Goal: Task Accomplishment & Management: Use online tool/utility

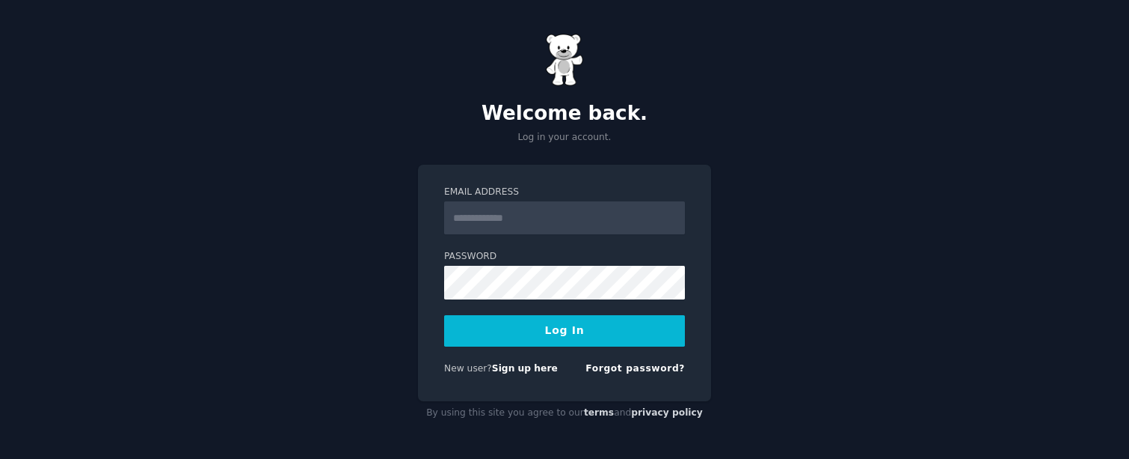
type input "**********"
click at [562, 328] on button "Log In" at bounding box center [564, 330] width 241 height 31
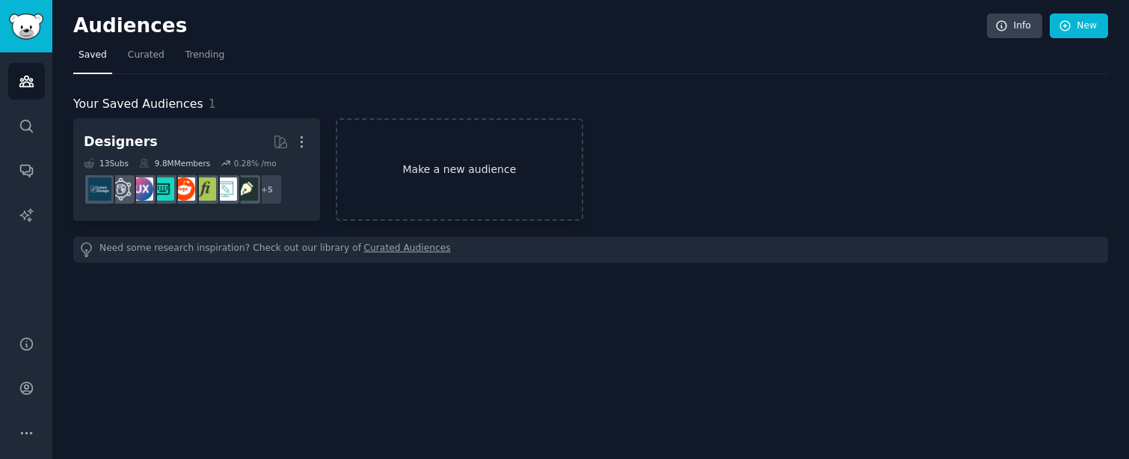
click at [473, 166] on link "Make a new audience" at bounding box center [459, 169] width 247 height 102
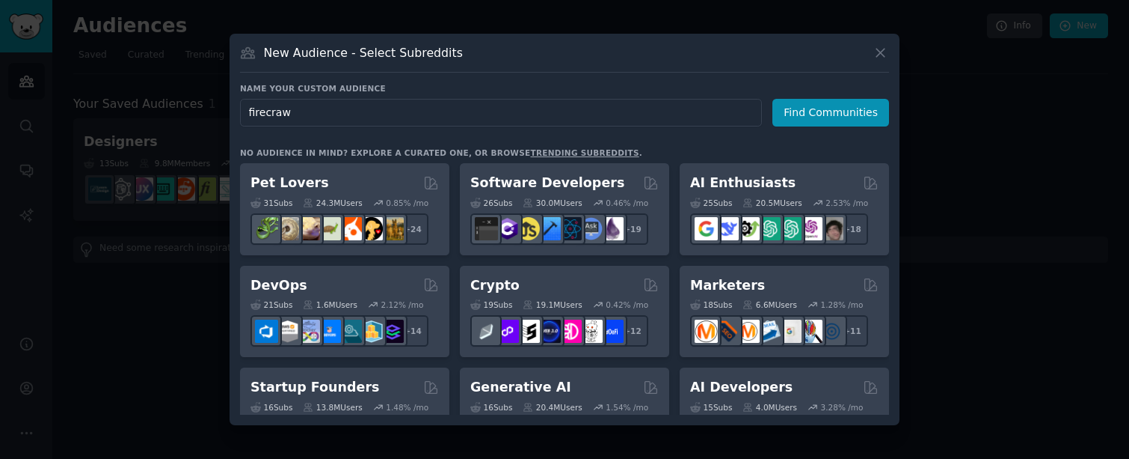
type input "firecrawl"
click button "Find Communities" at bounding box center [831, 113] width 117 height 28
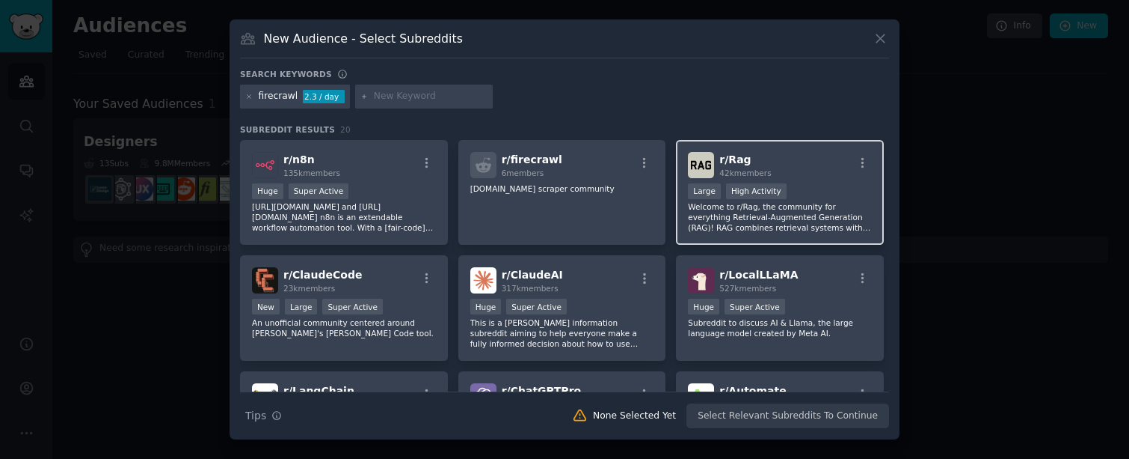
click at [831, 172] on div "r/ Rag 42k members" at bounding box center [780, 165] width 184 height 26
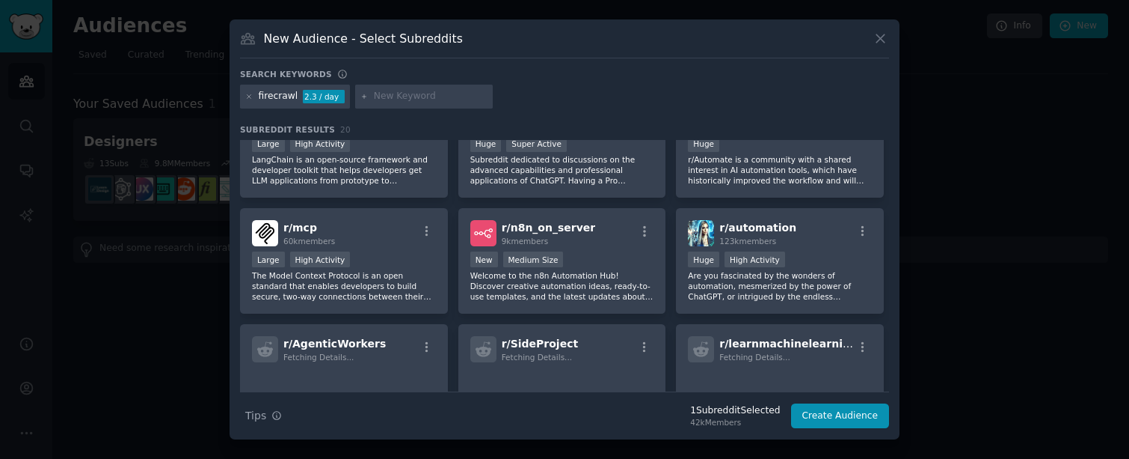
scroll to position [280, 0]
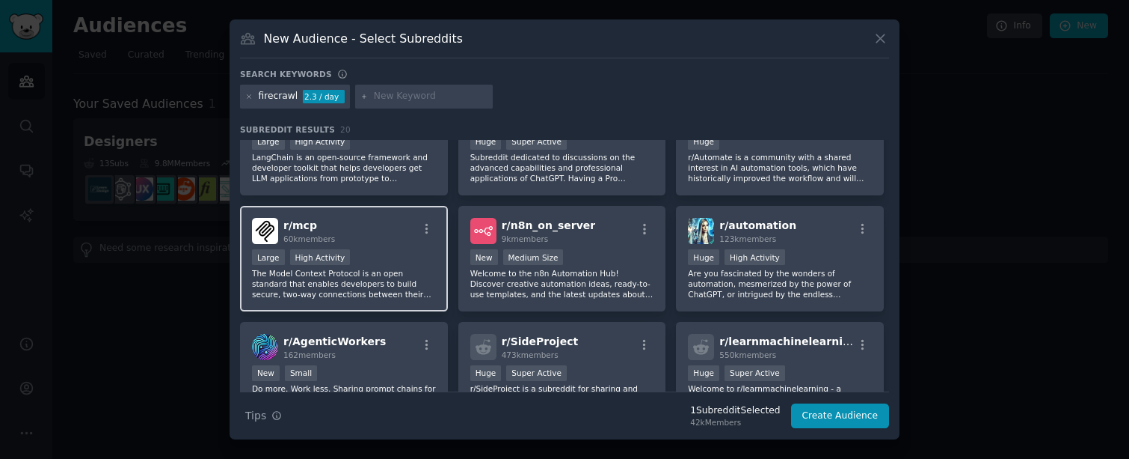
click at [391, 263] on div "Large High Activity" at bounding box center [344, 258] width 184 height 19
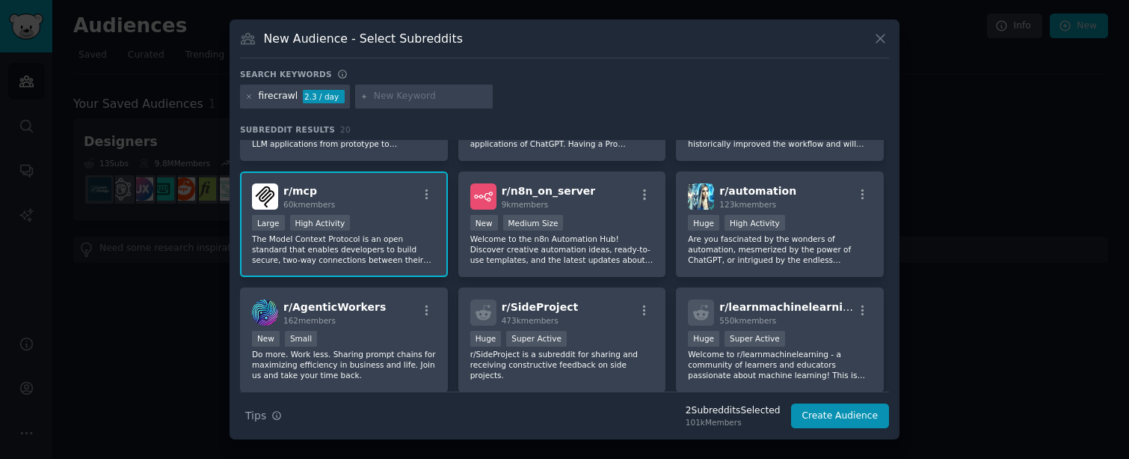
scroll to position [318, 0]
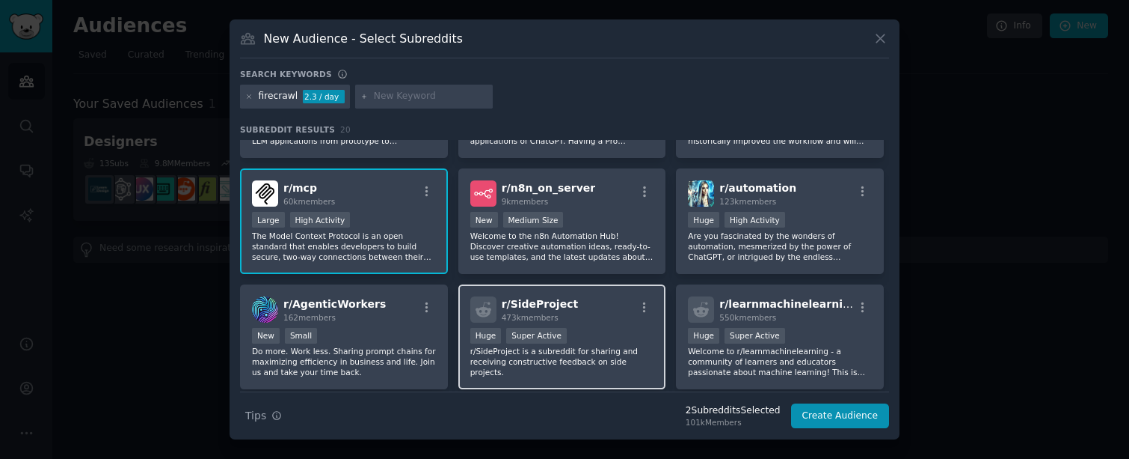
click at [589, 313] on div "r/ SideProject 473k members" at bounding box center [562, 309] width 184 height 26
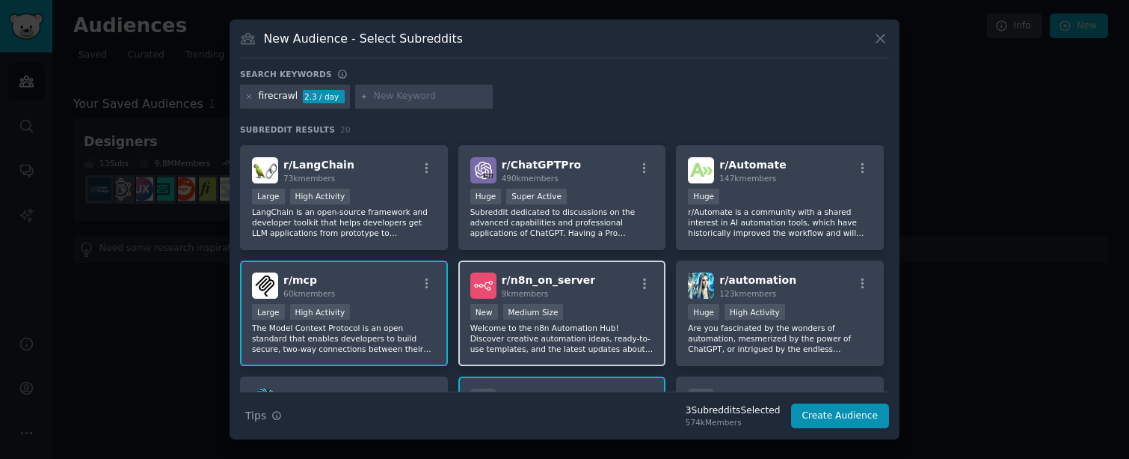
scroll to position [184, 0]
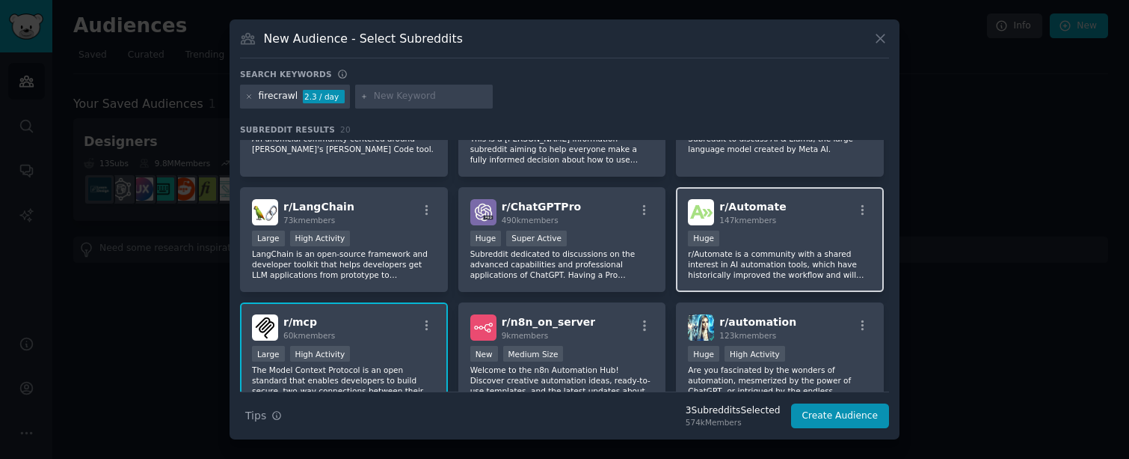
click at [753, 252] on p "r/Automate is a community with a shared interest in AI automation tools, which …" at bounding box center [780, 263] width 184 height 31
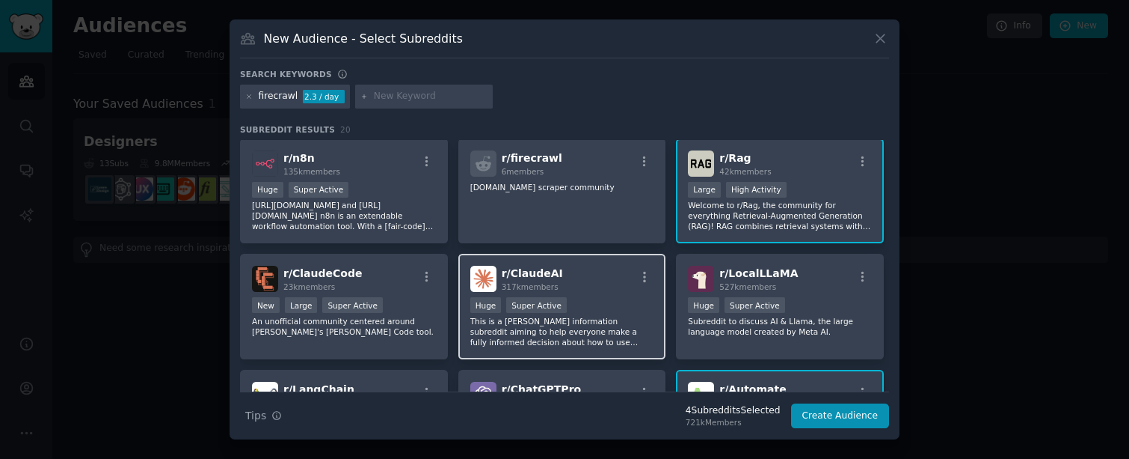
scroll to position [0, 0]
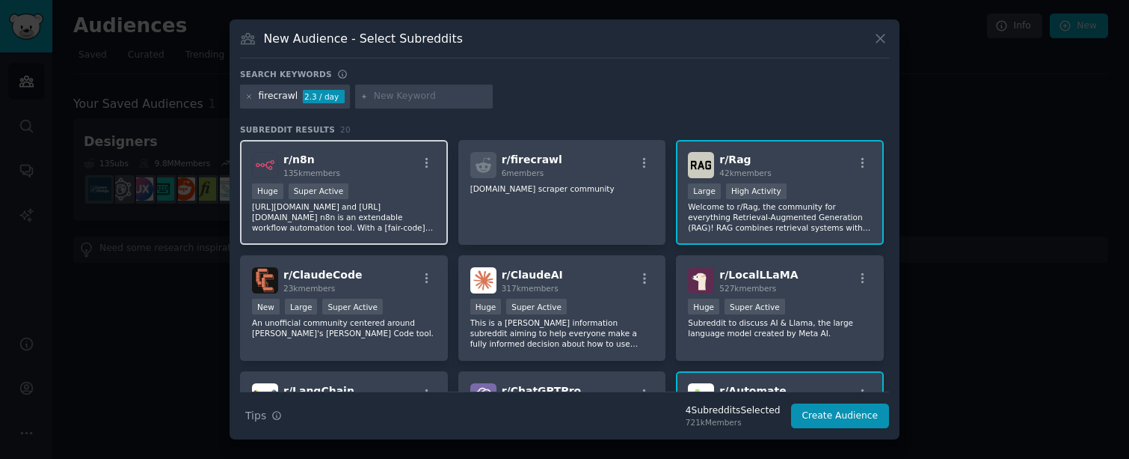
click at [391, 221] on p "[URL][DOMAIN_NAME] and [URL][DOMAIN_NAME] n8n is an extendable workflow automat…" at bounding box center [344, 216] width 184 height 31
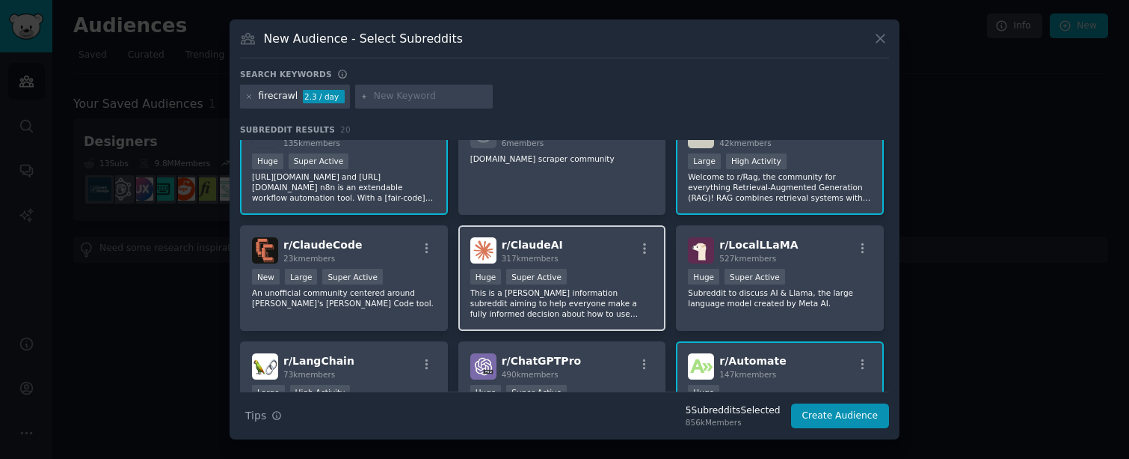
scroll to position [31, 0]
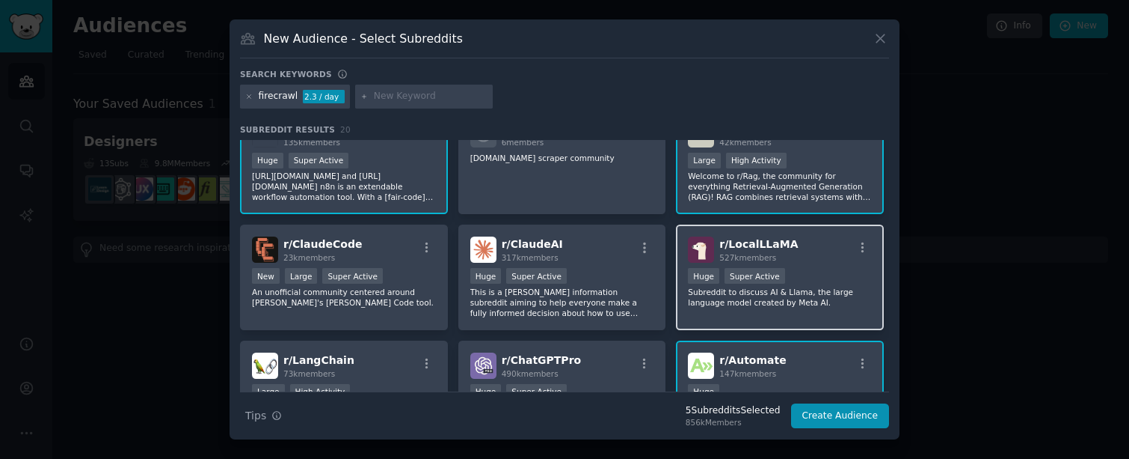
click at [743, 304] on p "Subreddit to discuss AI & Llama, the large language model created by Meta AI." at bounding box center [780, 296] width 184 height 21
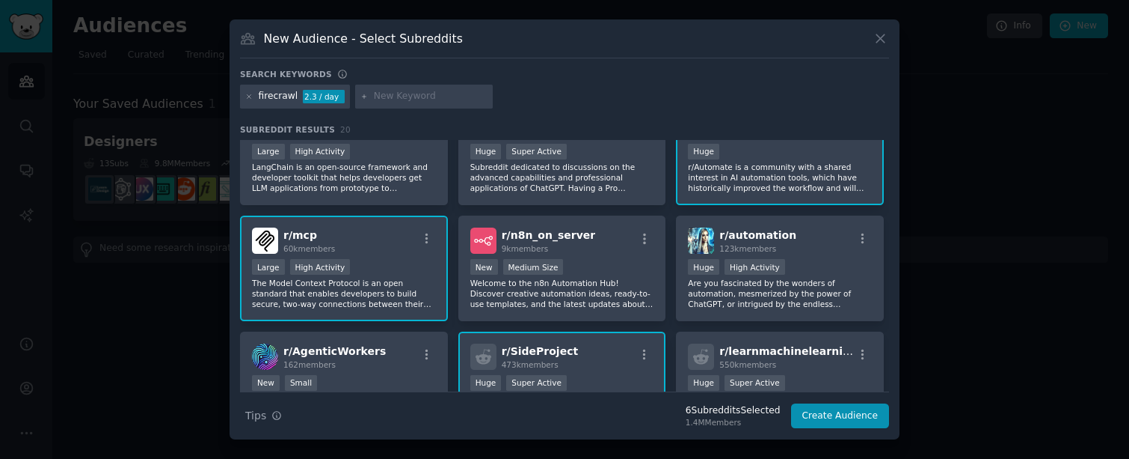
scroll to position [269, 0]
click at [385, 376] on div "New Small" at bounding box center [344, 385] width 184 height 19
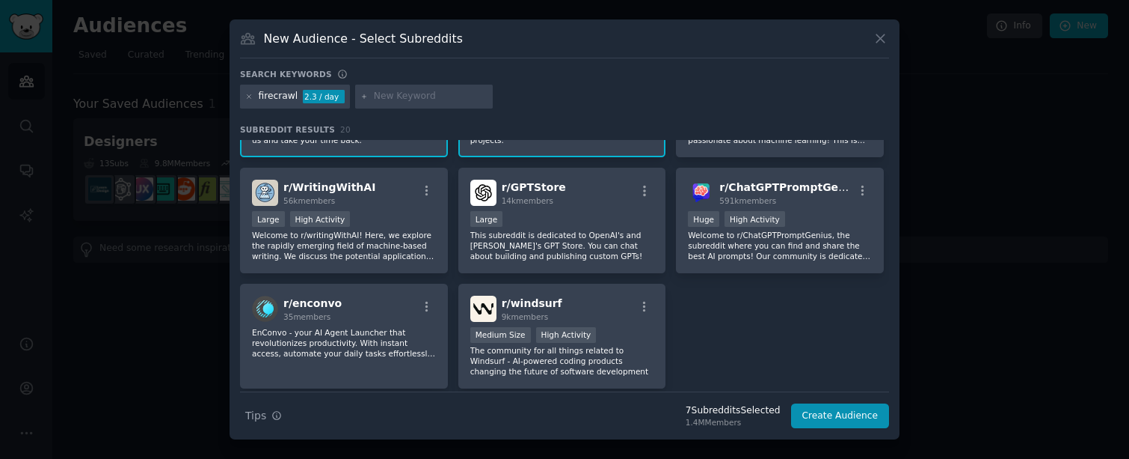
scroll to position [559, 0]
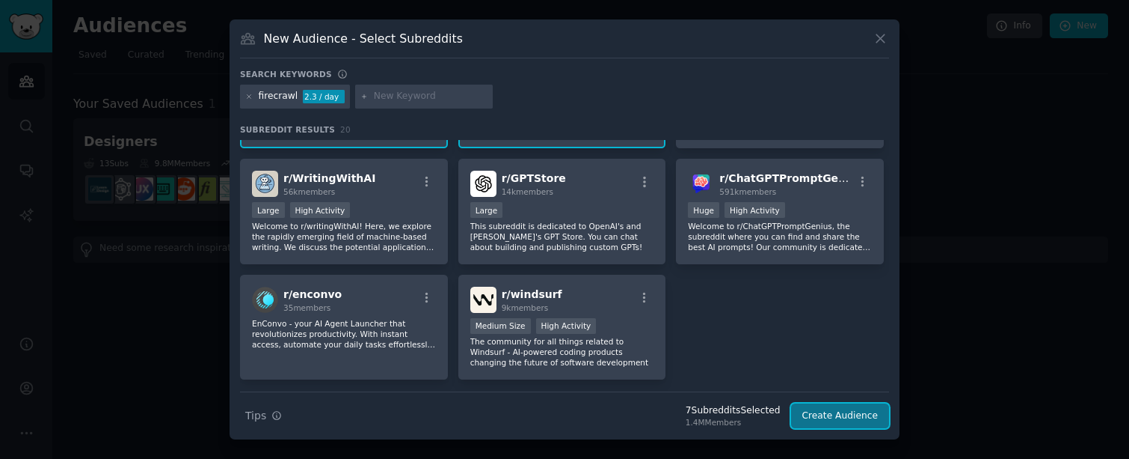
click at [831, 414] on button "Create Audience" at bounding box center [840, 415] width 99 height 25
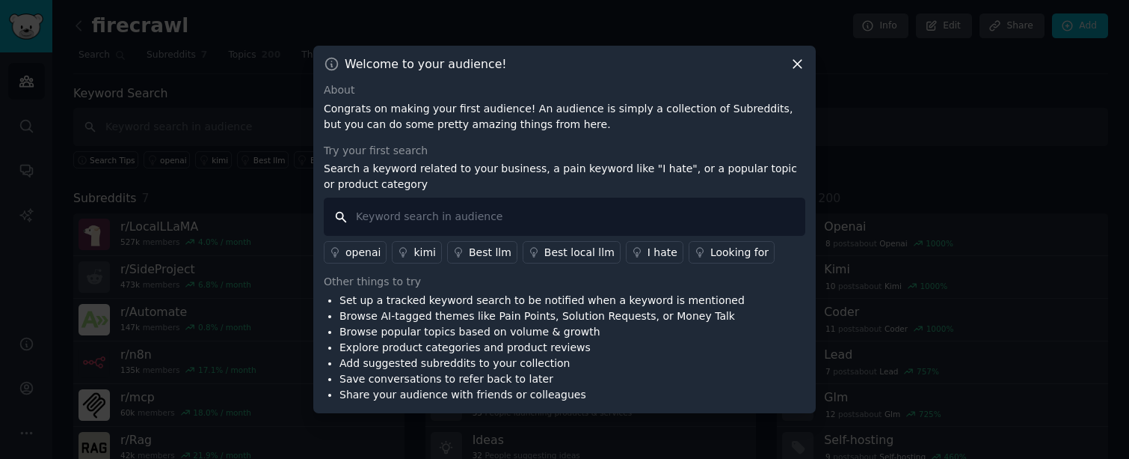
click at [539, 218] on input "text" at bounding box center [565, 216] width 482 height 38
type input "firecrawl"
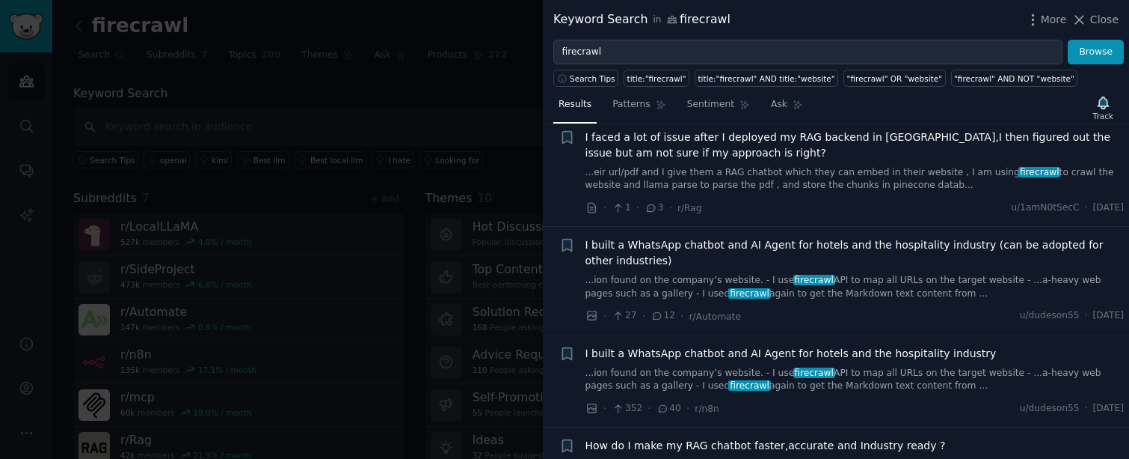
scroll to position [688, 0]
